Goal: Task Accomplishment & Management: Use online tool/utility

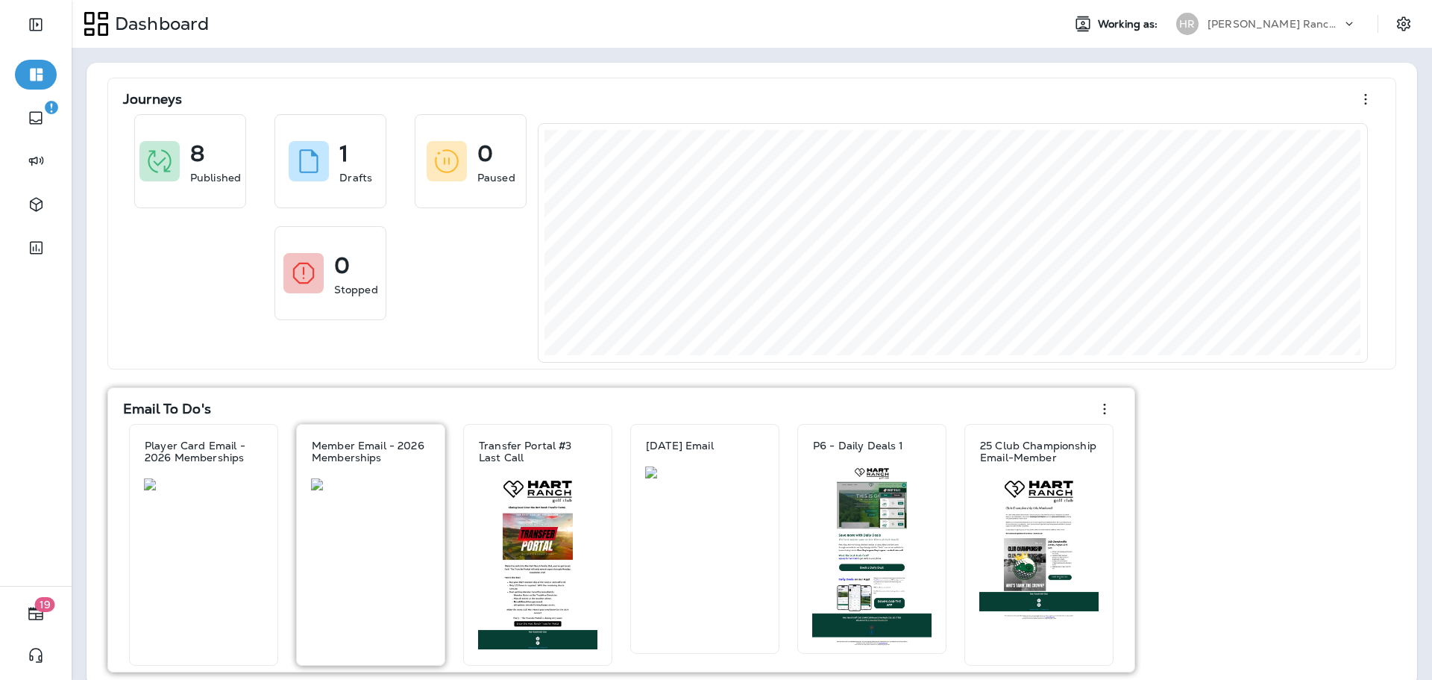
click at [383, 463] on div "Member Email - 2026 Memberships" at bounding box center [371, 451] width 148 height 54
click at [386, 504] on div at bounding box center [370, 571] width 131 height 187
click at [319, 560] on div at bounding box center [370, 571] width 131 height 187
